Goal: Transaction & Acquisition: Purchase product/service

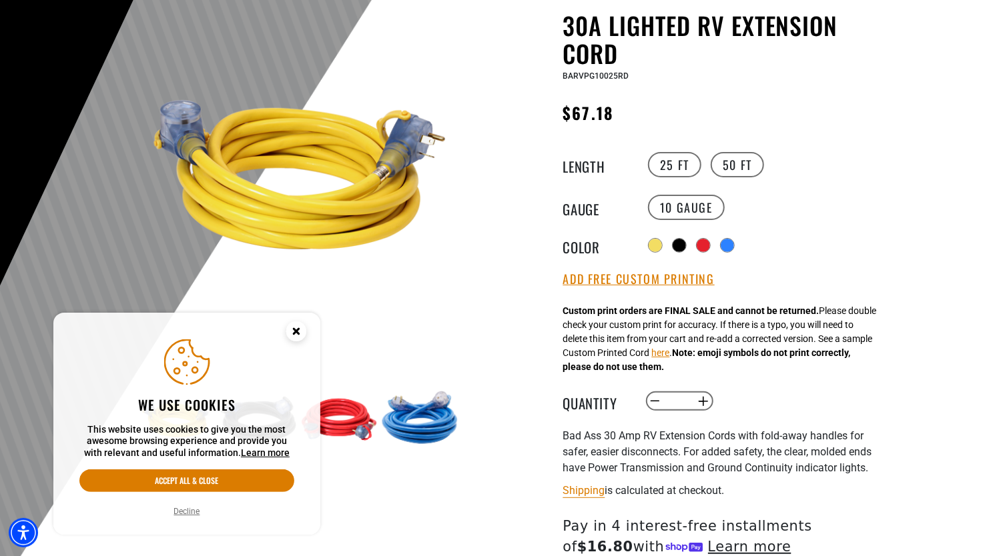
scroll to position [256, 0]
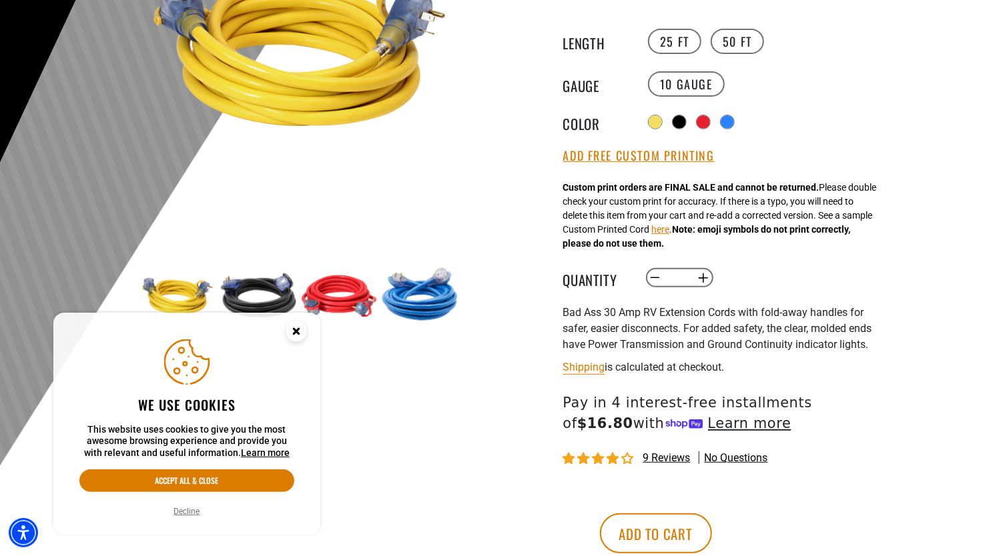
click at [299, 330] on circle "Close this option" at bounding box center [296, 332] width 20 height 20
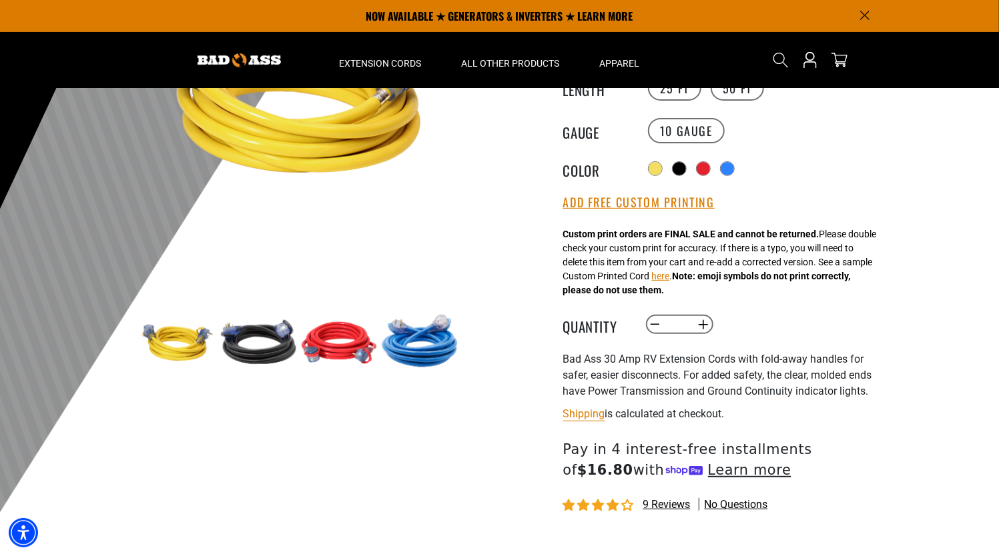
scroll to position [0, 0]
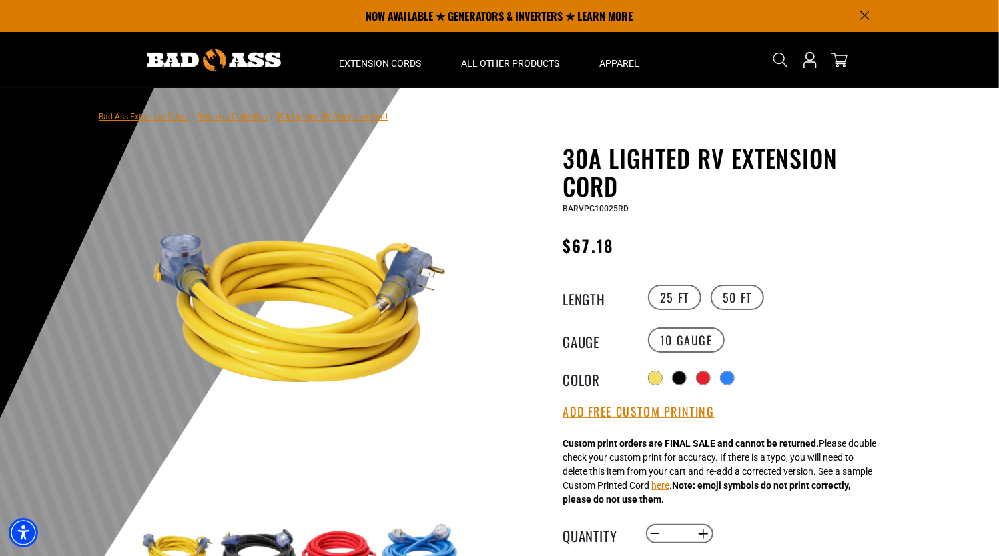
click at [742, 378] on div "Radio button Radio button Radio button Radio button" at bounding box center [767, 378] width 246 height 21
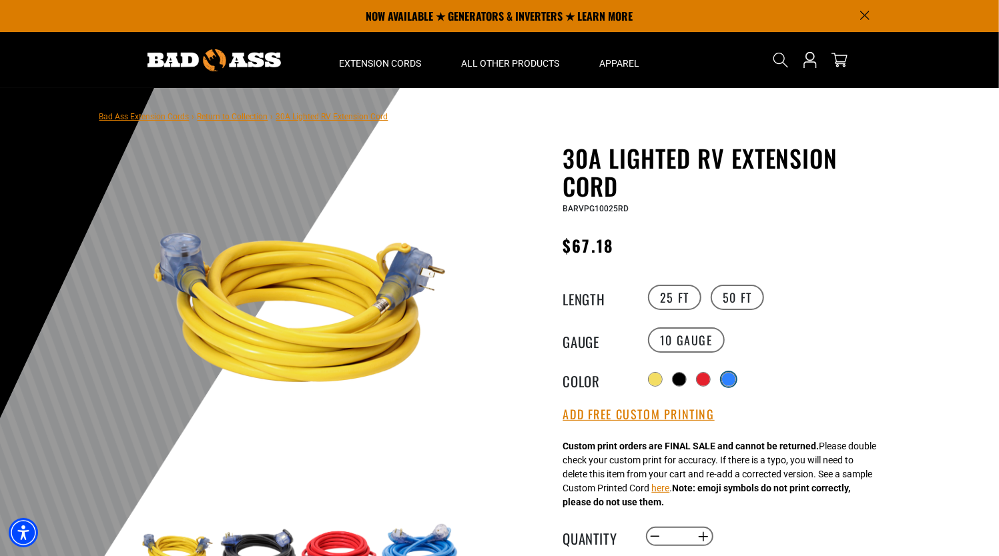
click at [735, 379] on div at bounding box center [728, 379] width 13 height 13
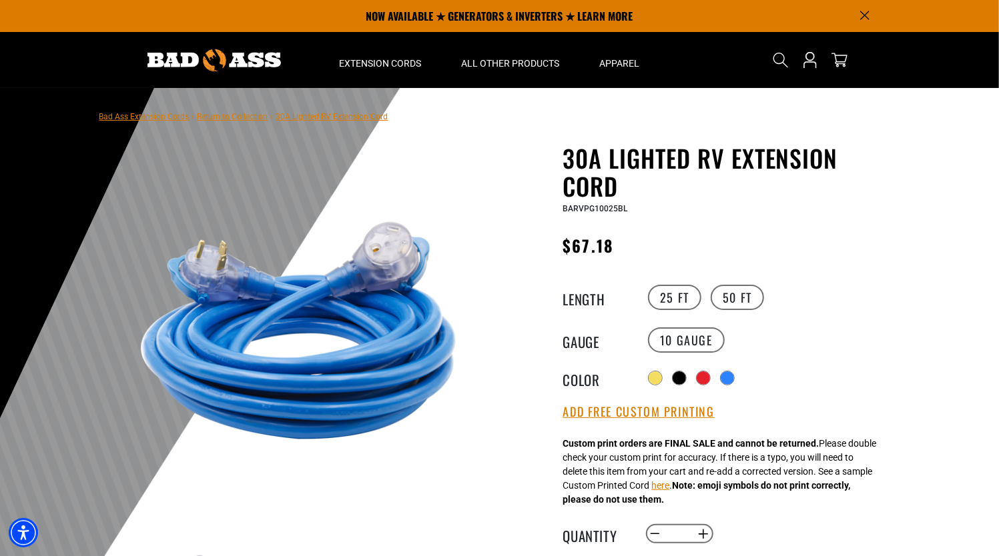
click at [702, 386] on div "Radio button Radio button Radio button Radio button" at bounding box center [767, 378] width 246 height 21
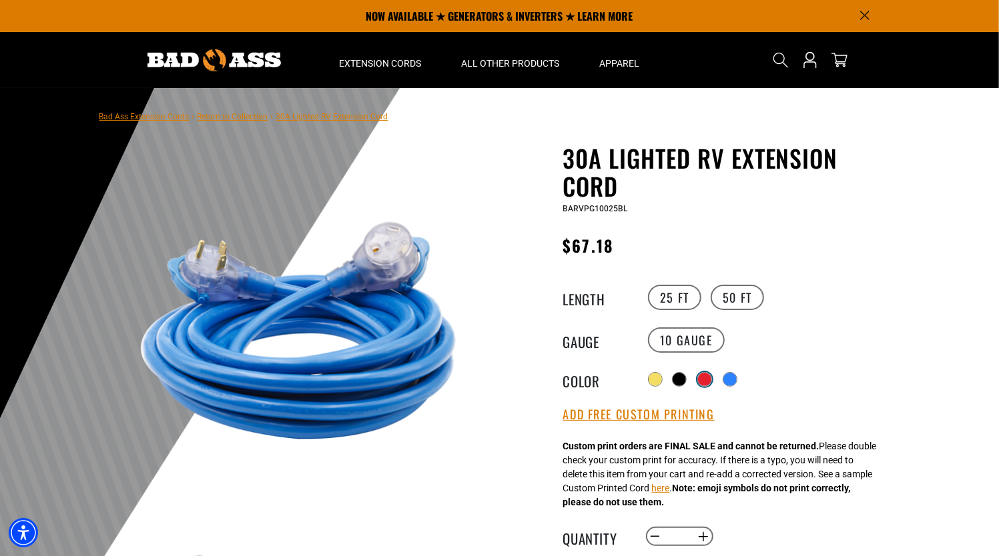
click at [702, 384] on div at bounding box center [704, 379] width 13 height 13
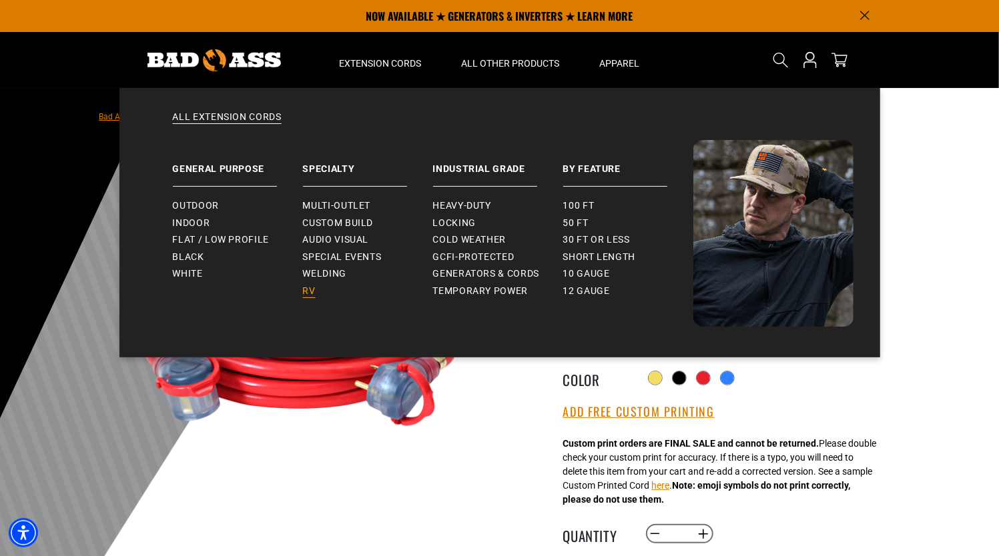
click at [314, 293] on span "RV" at bounding box center [309, 292] width 13 height 12
